Goal: Task Accomplishment & Management: Use online tool/utility

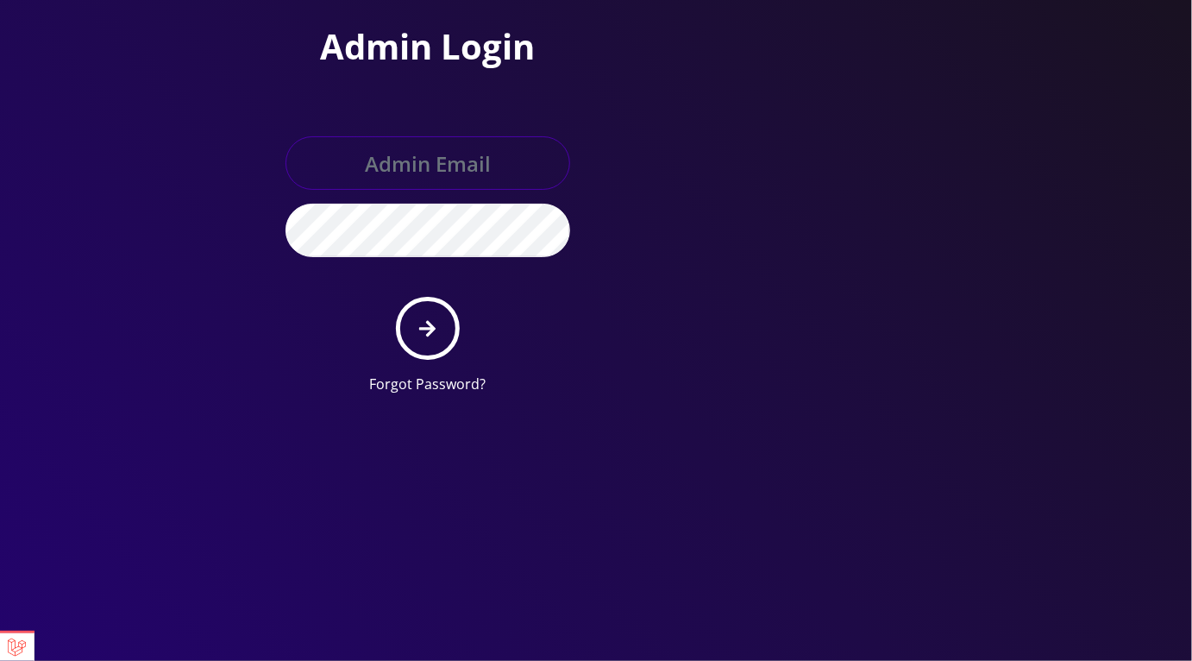
click at [471, 172] on input "text" at bounding box center [427, 162] width 285 height 53
type input "master@britex.pw"
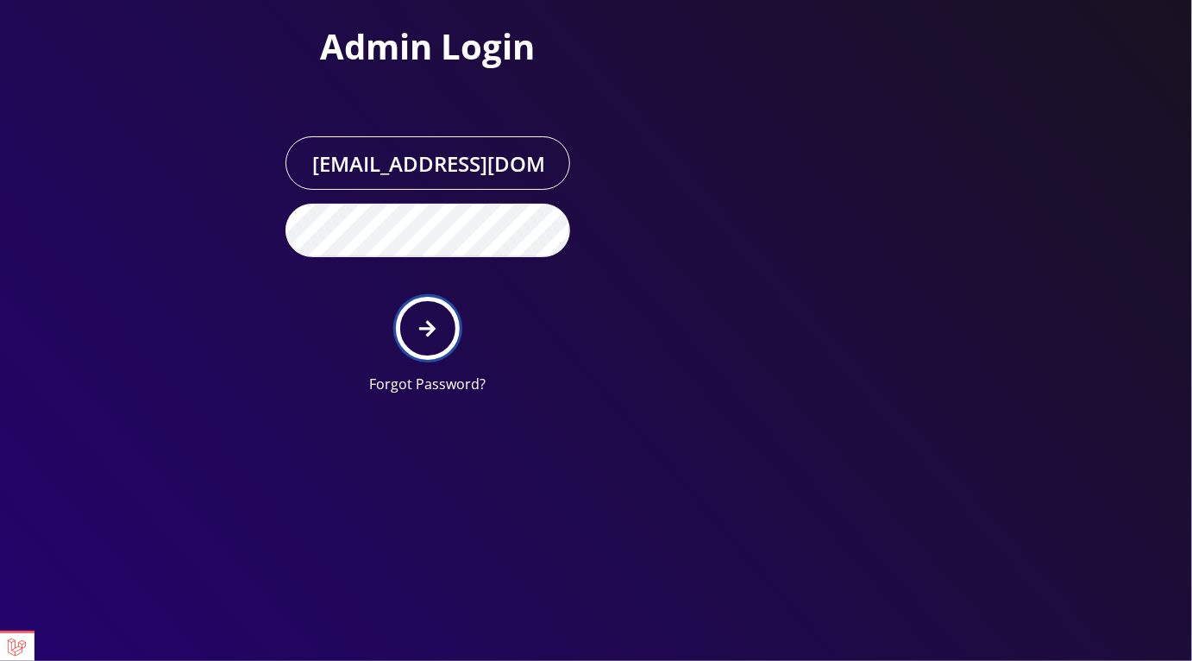
click at [444, 315] on button "submit" at bounding box center [427, 328] width 63 height 63
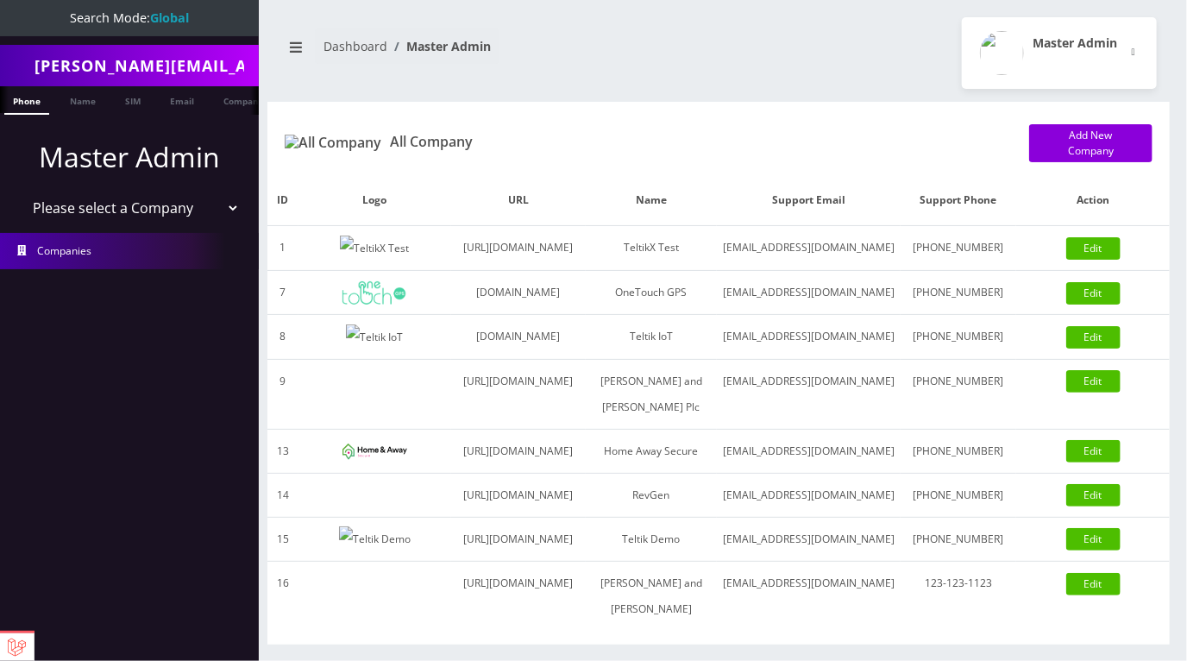
click at [124, 223] on li "Master Admin Please select a Company TeltikX Test OneTouch GPS Teltik IoT [PERS…" at bounding box center [129, 180] width 259 height 97
click at [127, 216] on select "Please select a Company TeltikX Test OneTouch GPS Teltik IoT [PERSON_NAME] and …" at bounding box center [130, 207] width 220 height 33
select select "1"
click at [20, 191] on select "Please select a Company TeltikX Test OneTouch GPS Teltik IoT [PERSON_NAME] and …" at bounding box center [130, 207] width 220 height 33
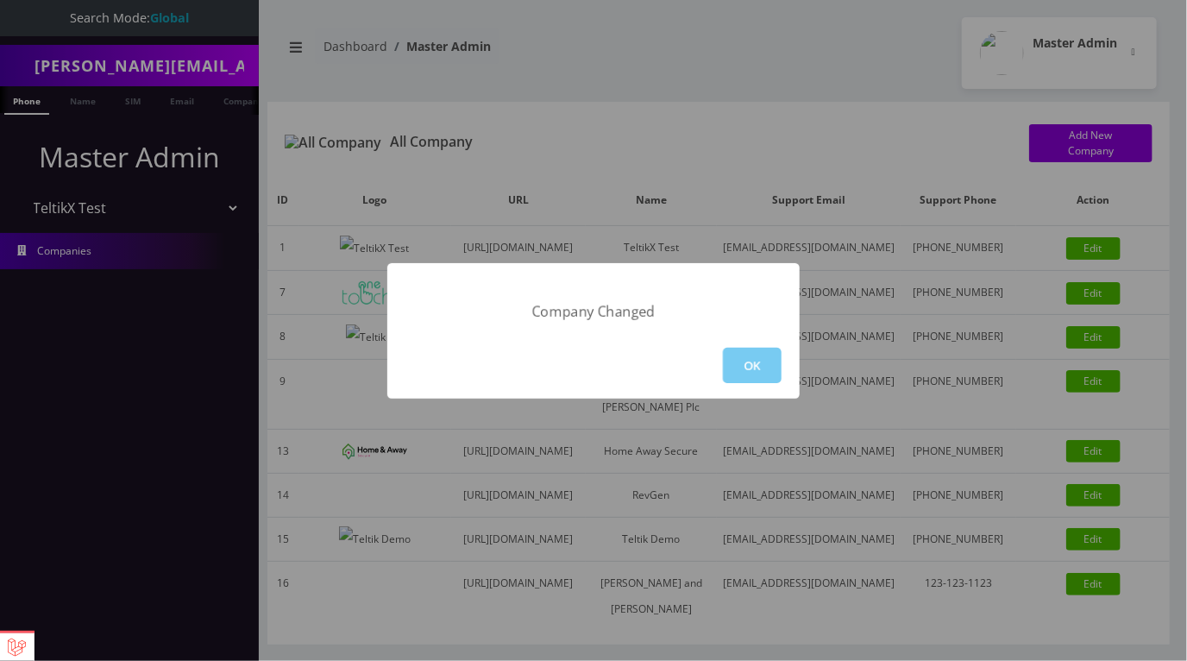
click at [758, 361] on button "OK" at bounding box center [752, 365] width 59 height 35
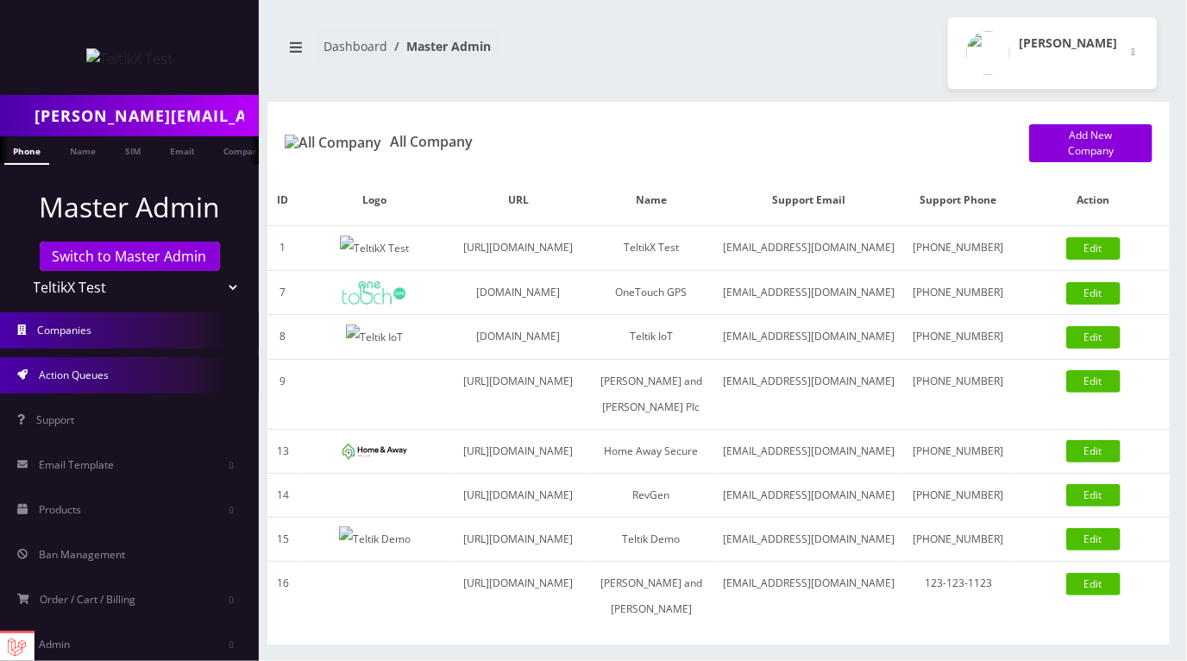
click at [97, 381] on span "Action Queues" at bounding box center [74, 374] width 70 height 15
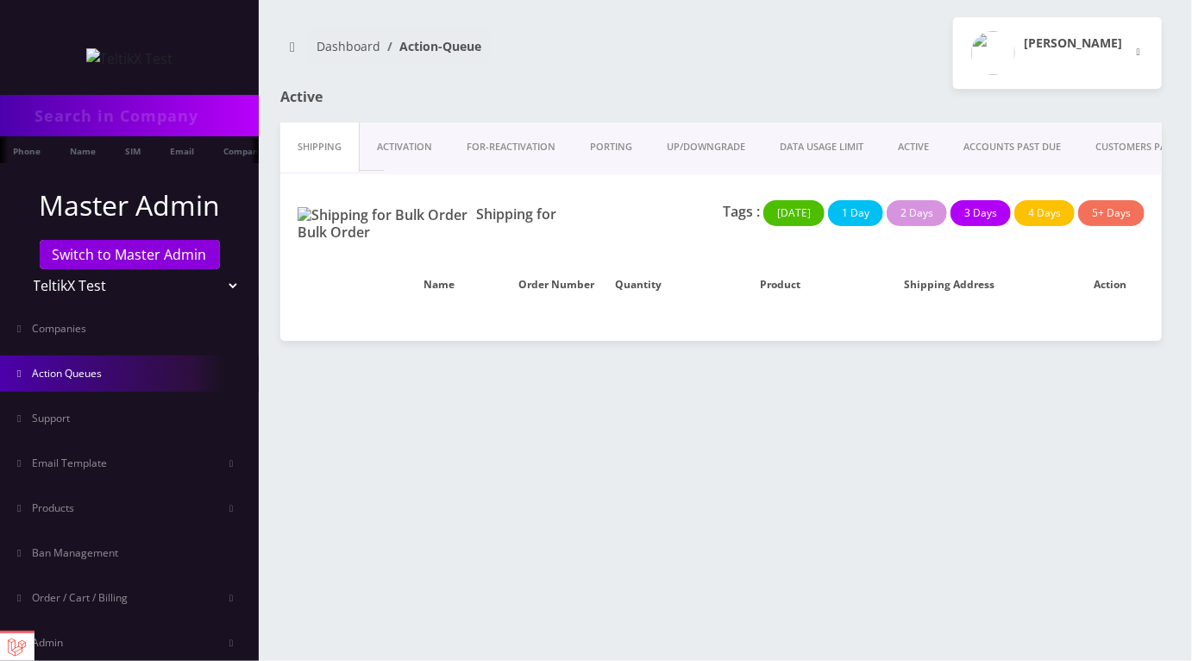
type input "[PERSON_NAME][EMAIL_ADDRESS][DOMAIN_NAME]"
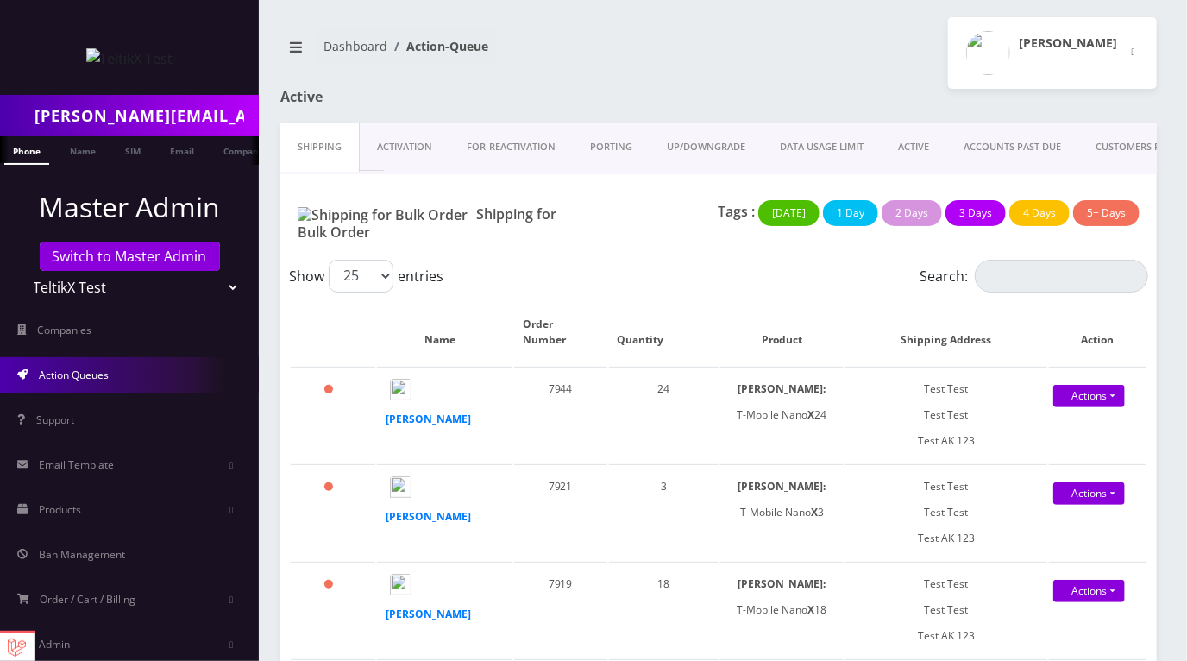
click at [703, 146] on link "UP/DOWNGRADE" at bounding box center [705, 146] width 113 height 49
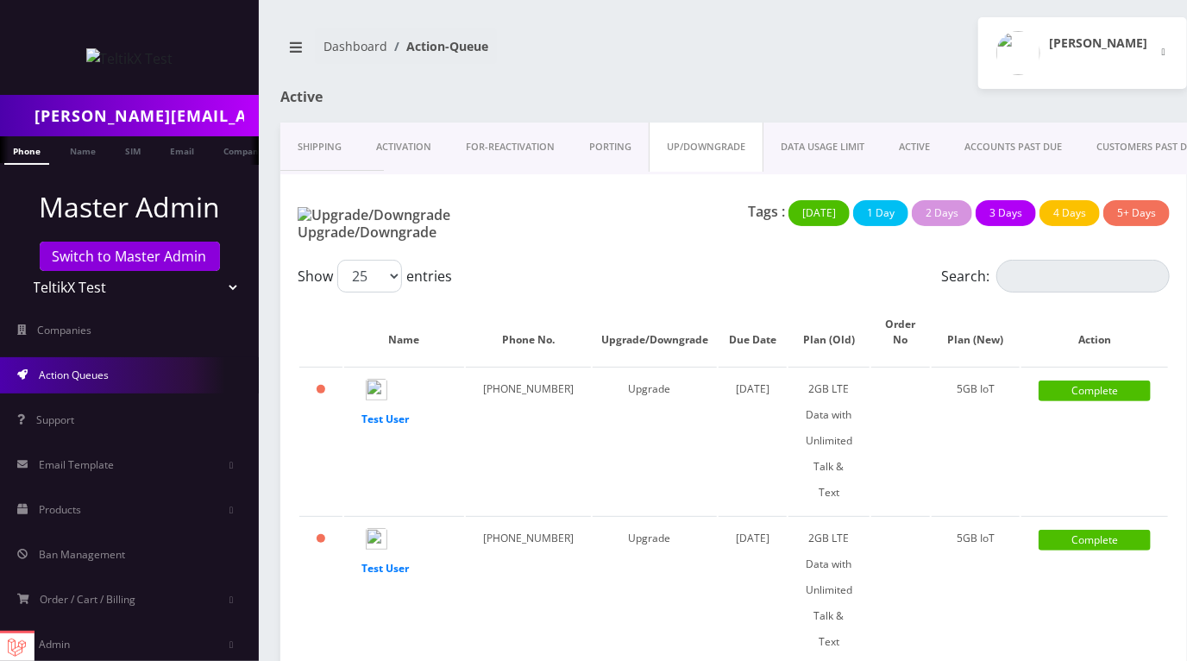
click at [734, 85] on div "Moshe Gorin Logout" at bounding box center [967, 53] width 466 height 72
